Goal: Information Seeking & Learning: Learn about a topic

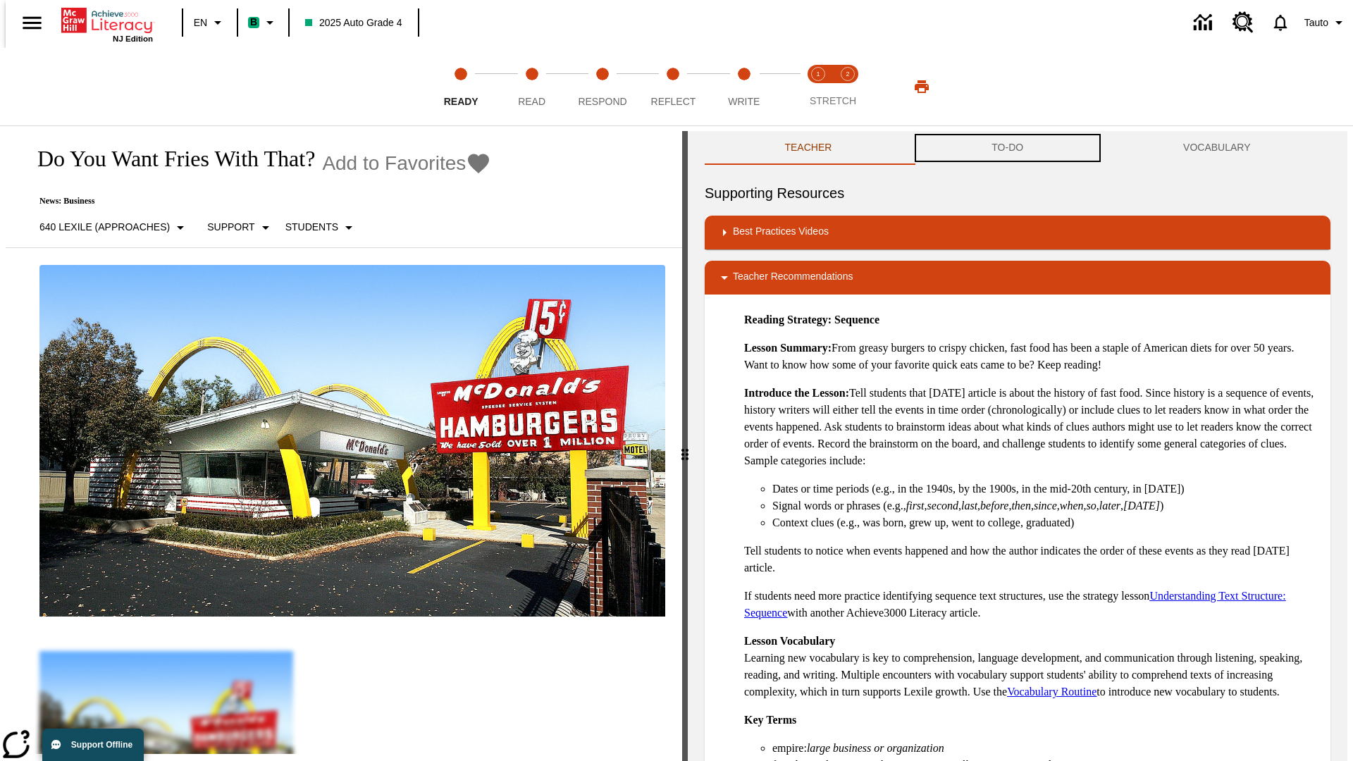
click at [1008, 148] on button "TO-DO" at bounding box center [1008, 148] width 192 height 34
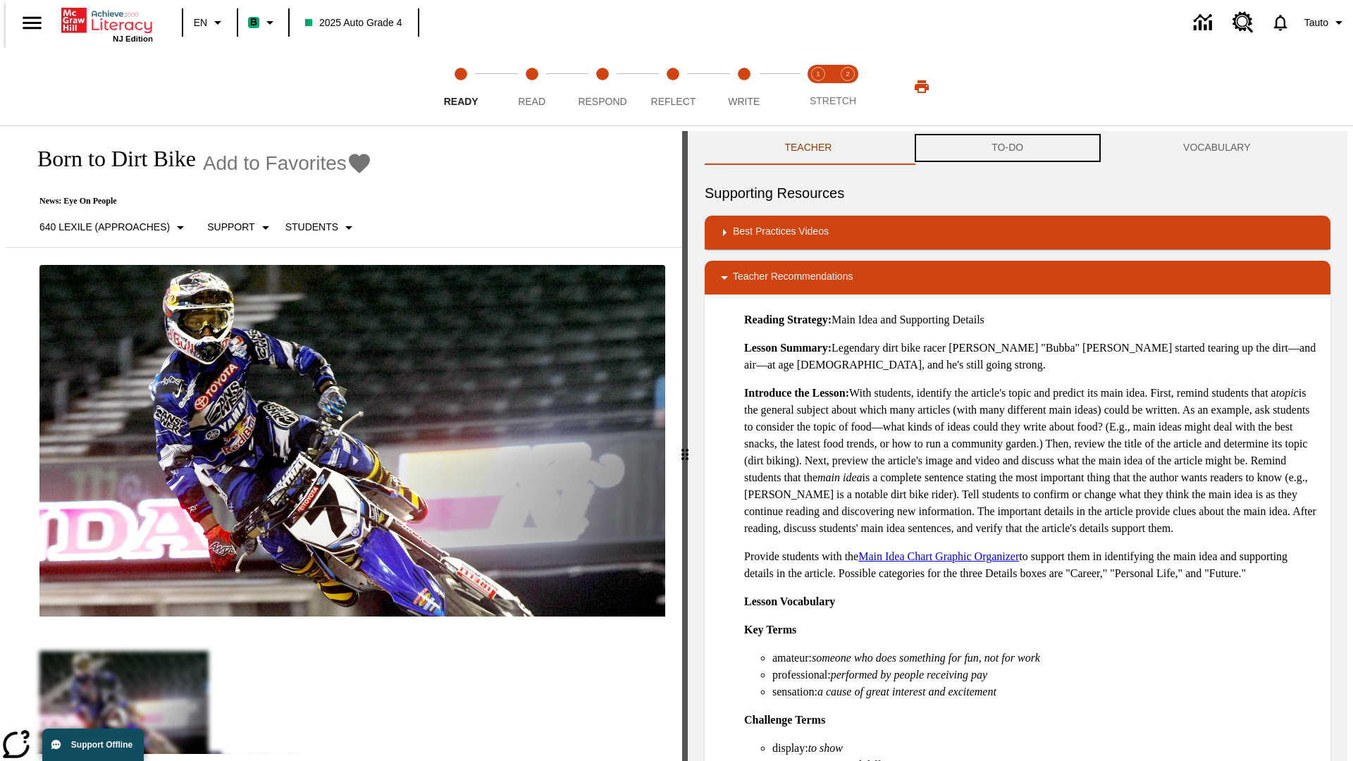
click at [1008, 148] on button "TO-DO" at bounding box center [1008, 148] width 192 height 34
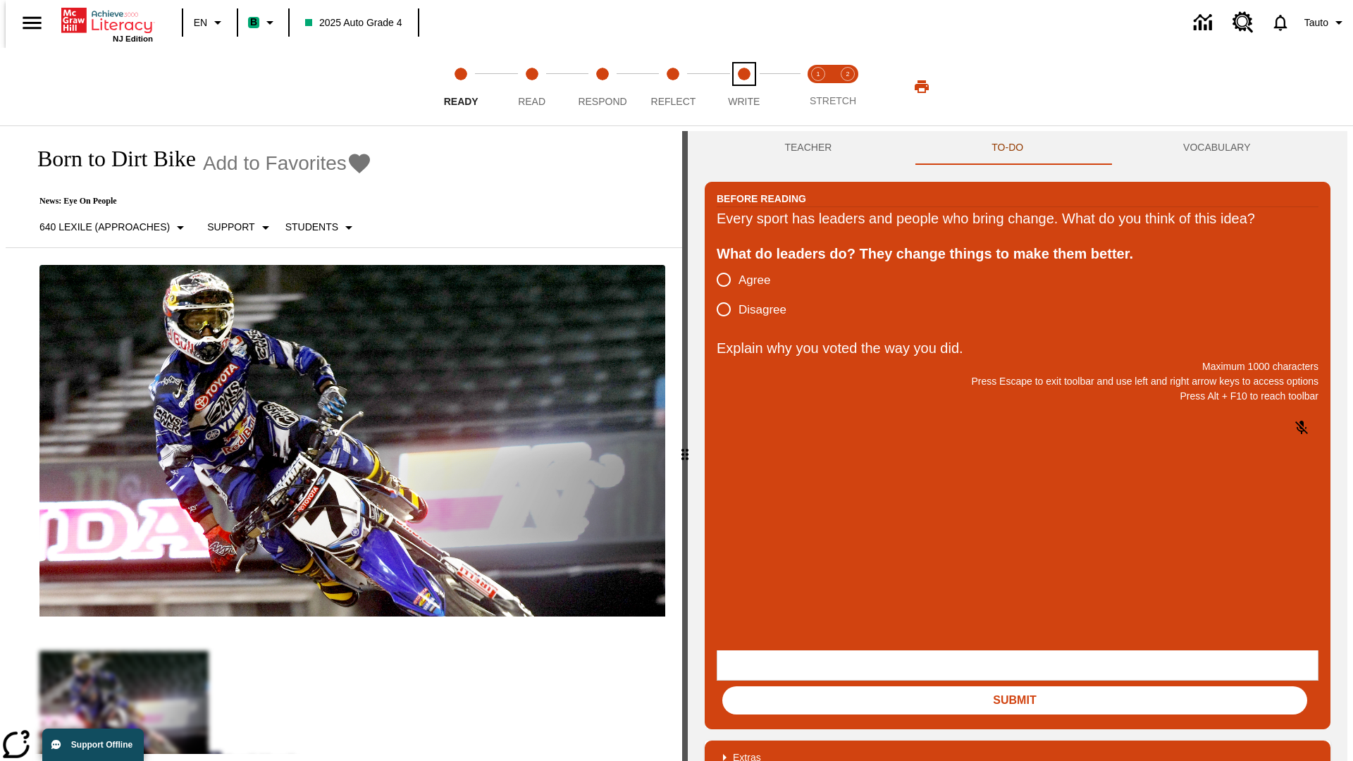
click at [743, 87] on span "Write" at bounding box center [744, 95] width 32 height 25
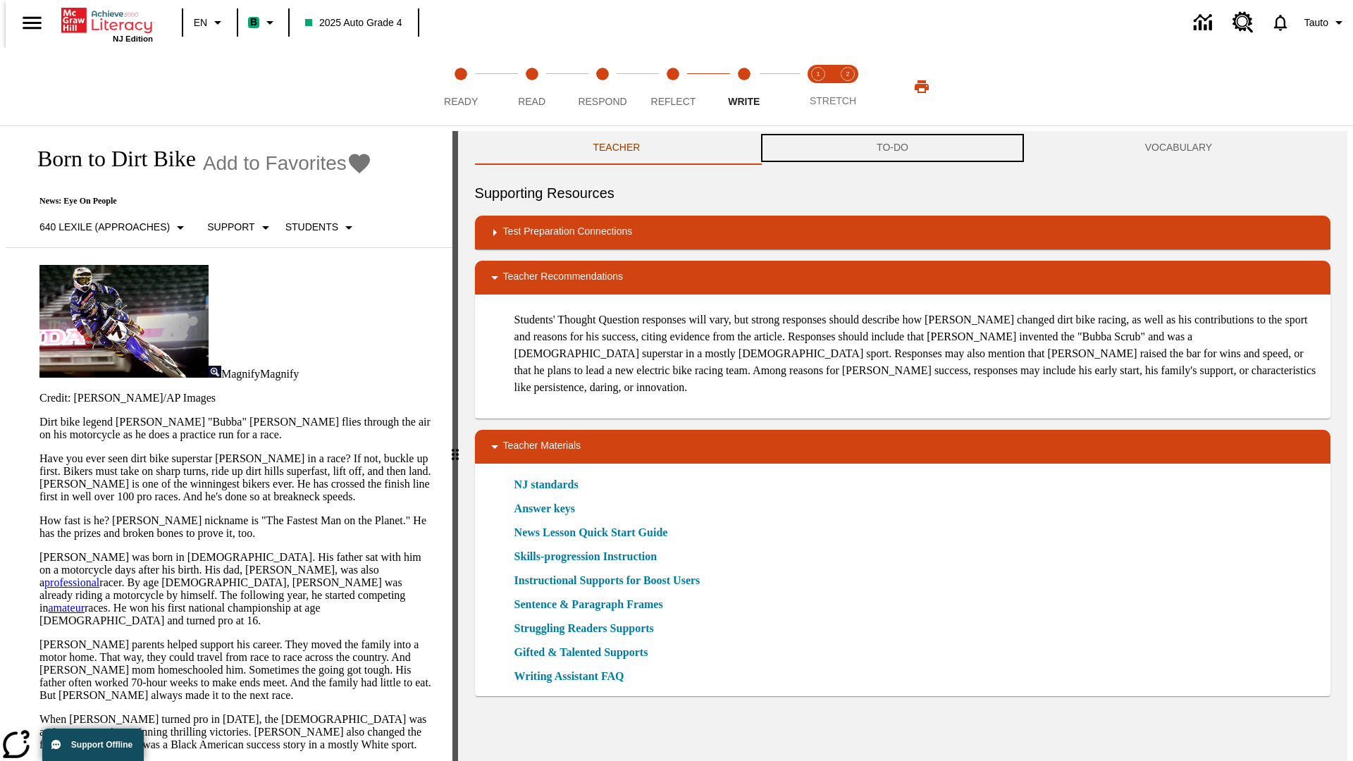
scroll to position [1, 0]
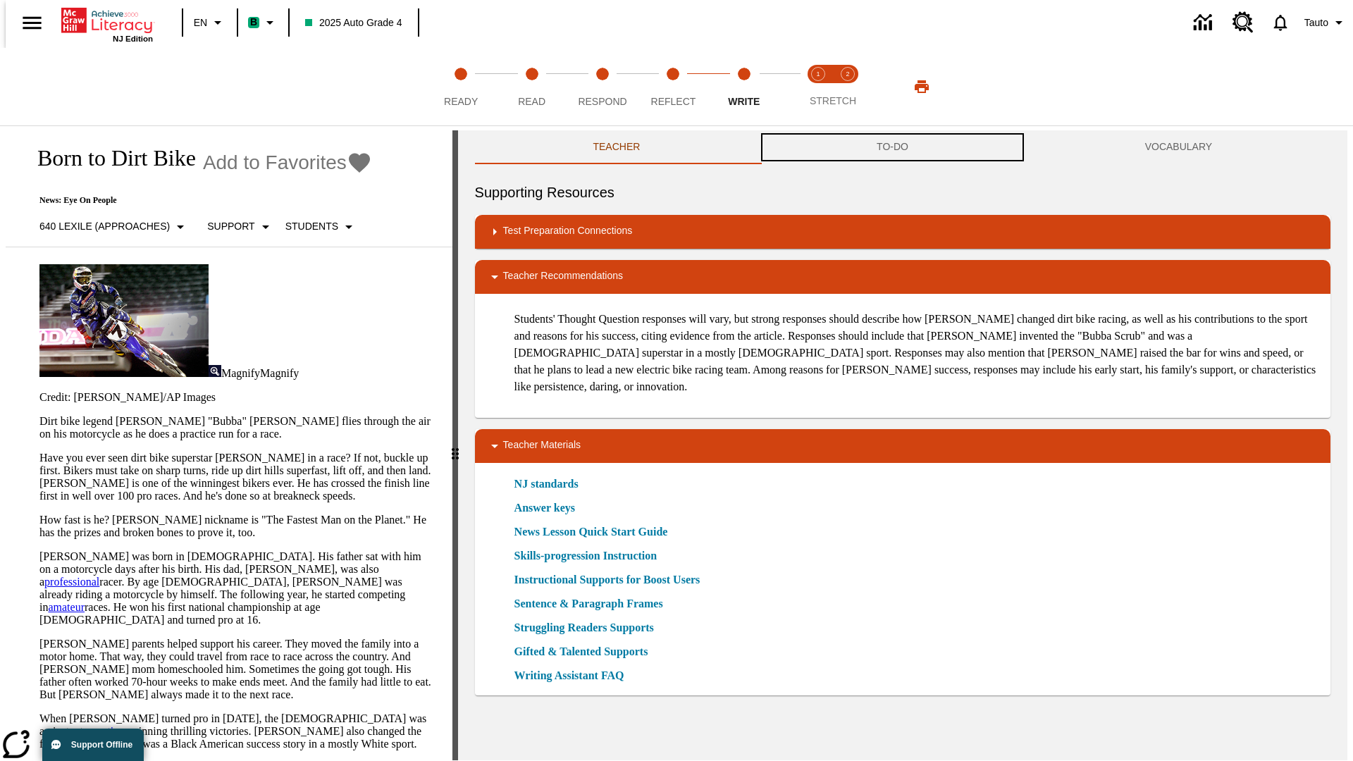
click at [893, 148] on button "TO-DO" at bounding box center [892, 147] width 268 height 34
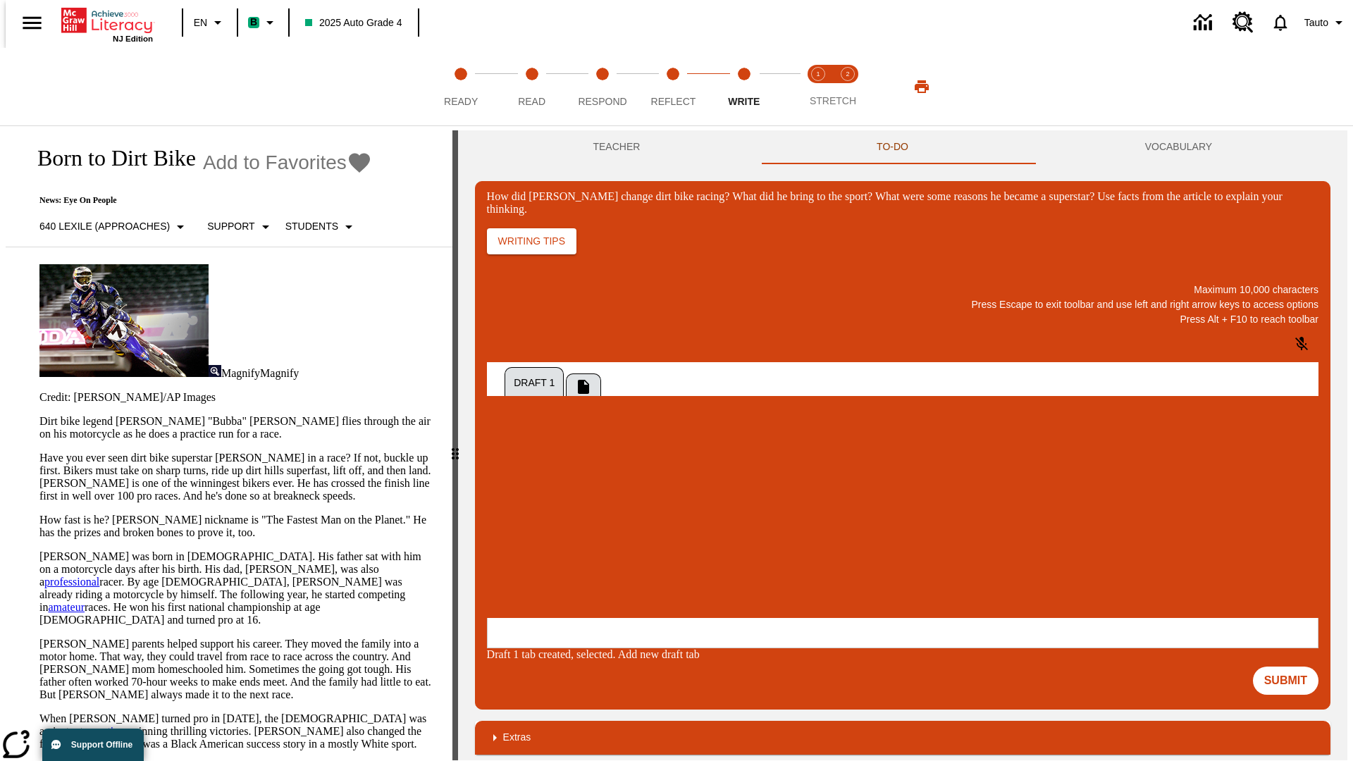
scroll to position [0, 0]
